Goal: Learn about a topic

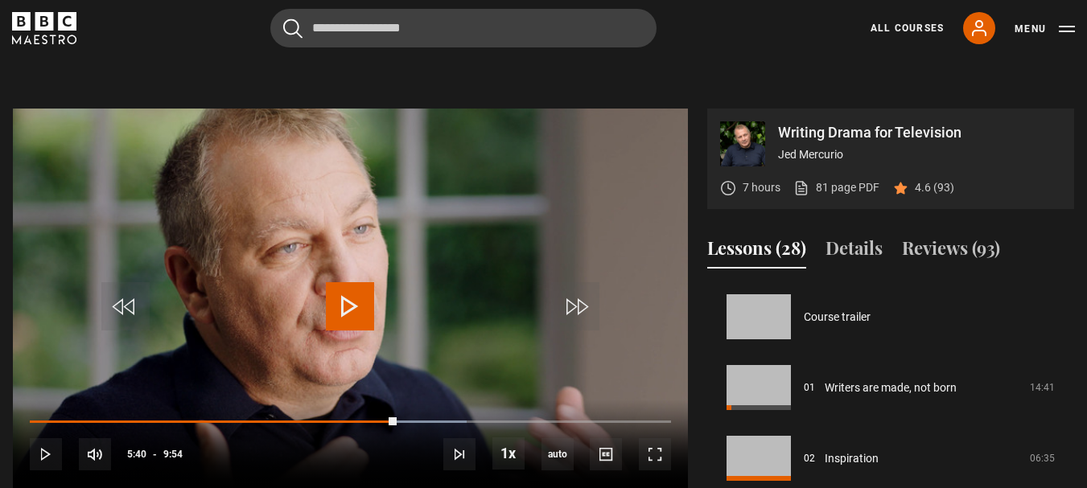
scroll to position [1274, 0]
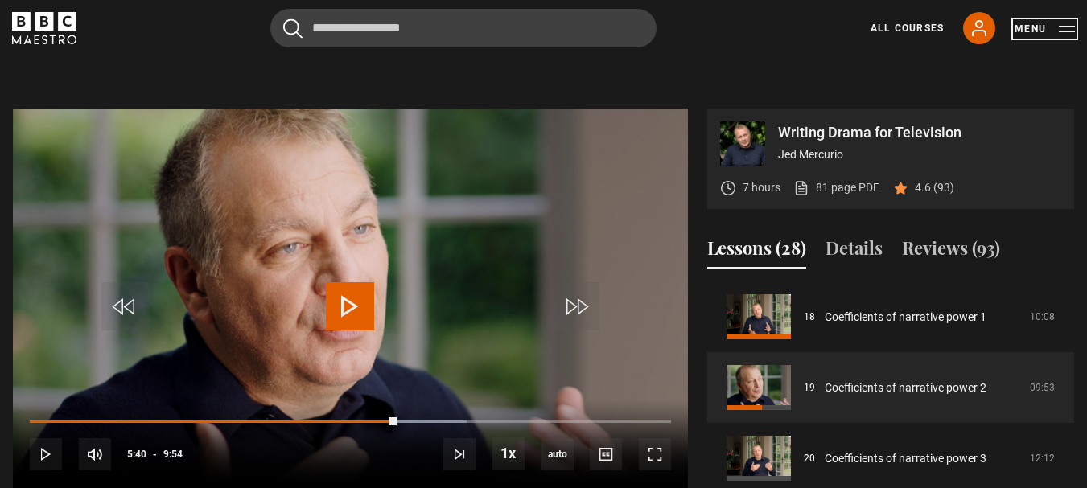
click at [1068, 31] on button "Menu" at bounding box center [1044, 29] width 60 height 16
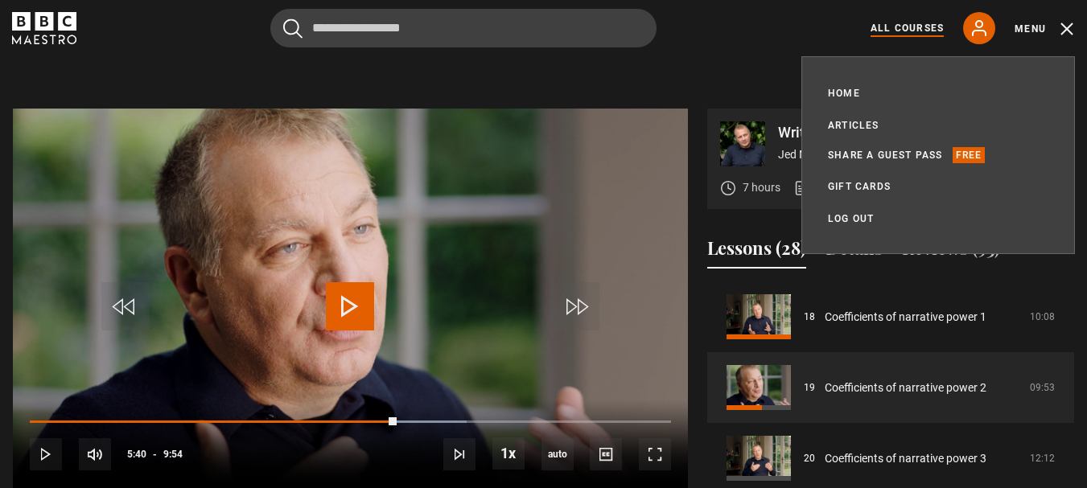
click at [915, 33] on link "All Courses" at bounding box center [906, 28] width 73 height 14
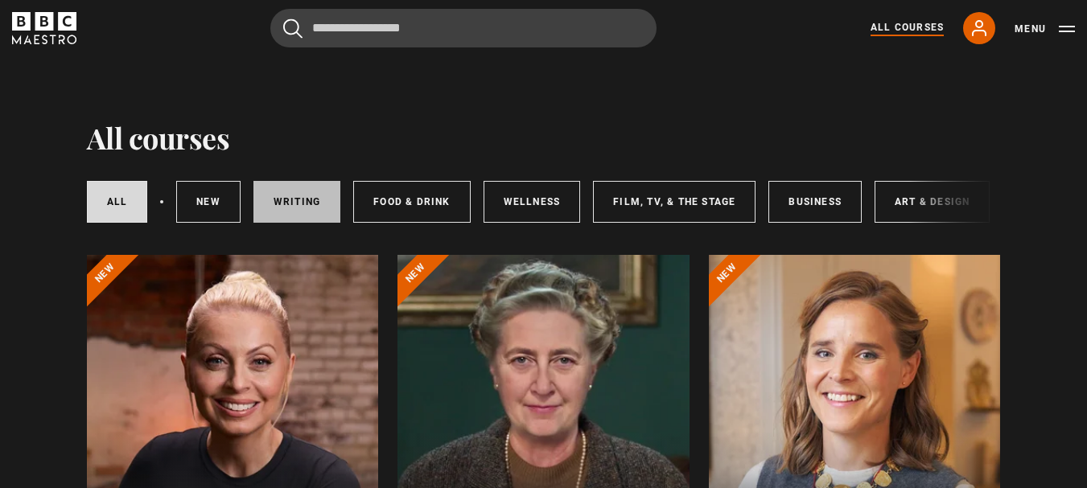
click at [306, 208] on link "Writing" at bounding box center [296, 202] width 87 height 42
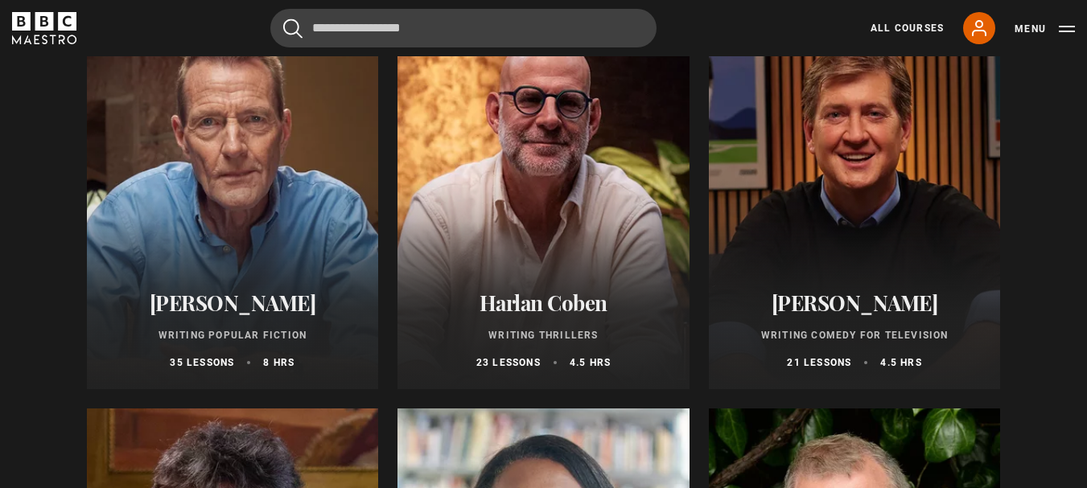
scroll to position [1050, 0]
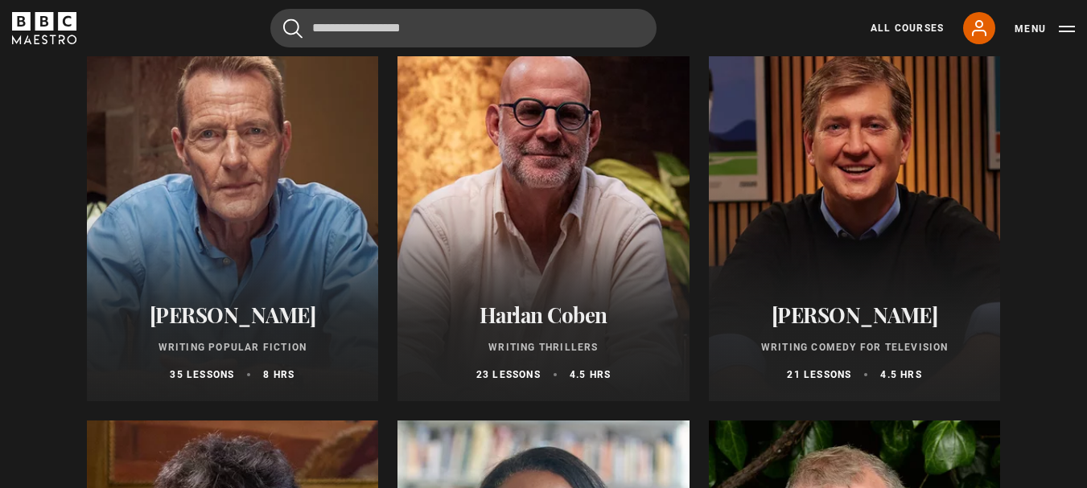
click at [544, 355] on p "Writing Thrillers" at bounding box center [543, 347] width 253 height 14
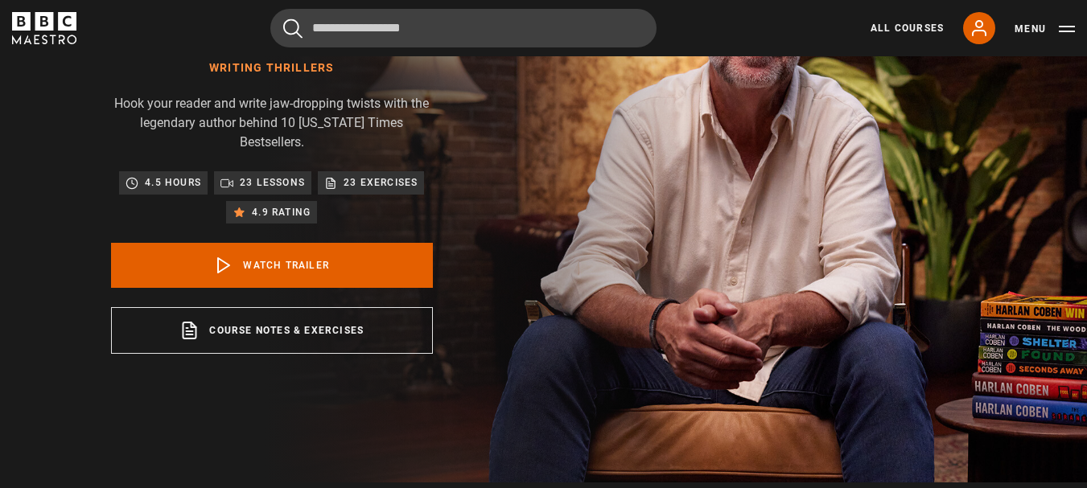
scroll to position [179, 0]
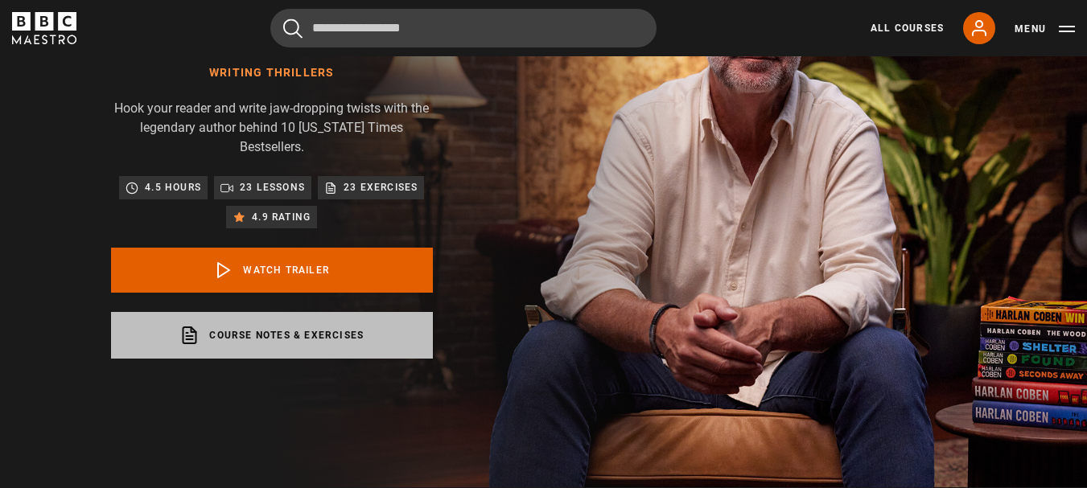
click at [295, 314] on link "Course notes & exercises opens in a new tab" at bounding box center [272, 335] width 322 height 47
